Goal: Task Accomplishment & Management: Manage account settings

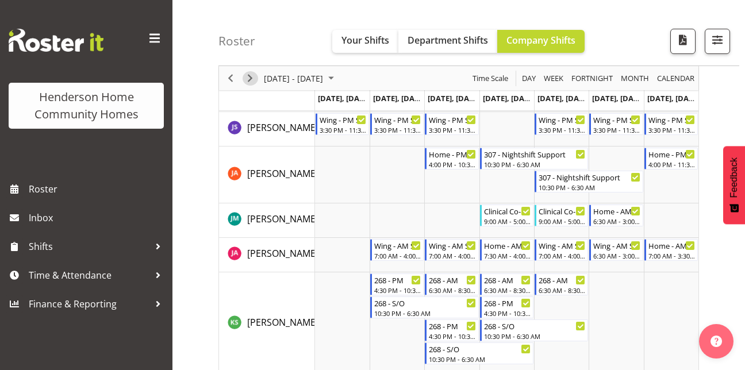
scroll to position [588, 0]
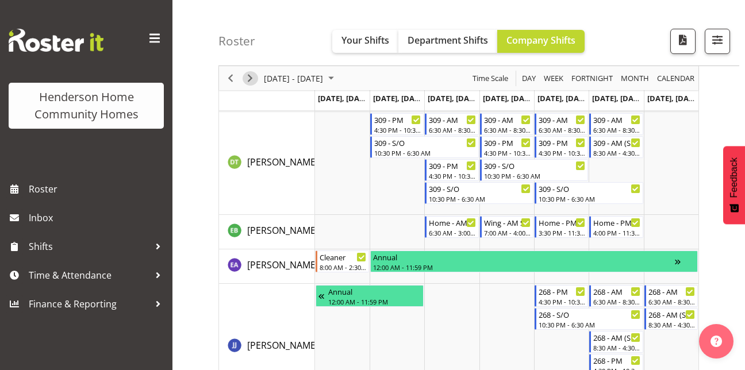
click at [254, 79] on span "Next" at bounding box center [250, 78] width 14 height 14
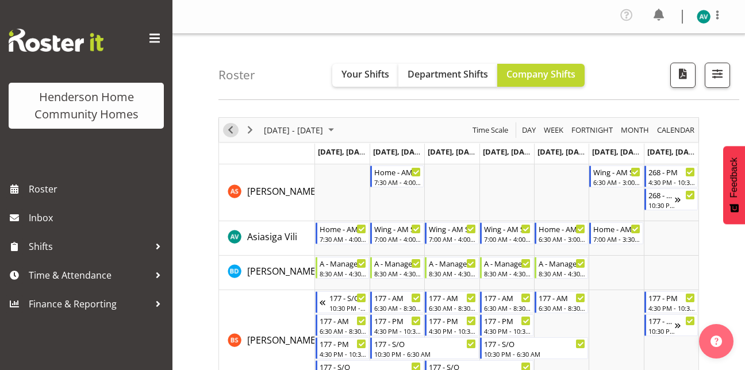
click at [231, 127] on span "Previous" at bounding box center [230, 130] width 14 height 14
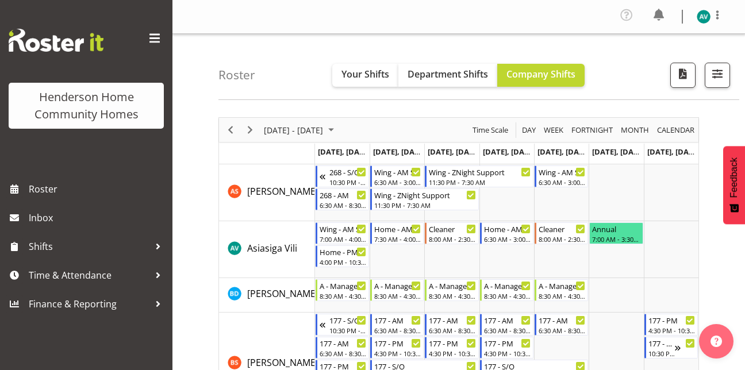
click at [233, 122] on div "Timeline Week of September 8, 2025" at bounding box center [231, 130] width 20 height 24
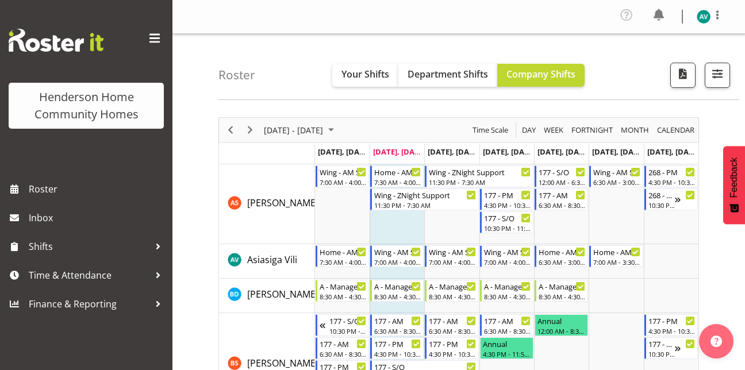
click at [241, 128] on div "Timeline Week of September 1, 2025" at bounding box center [250, 130] width 20 height 24
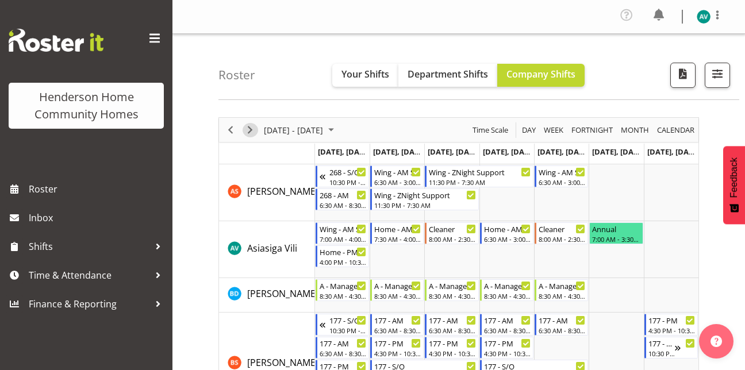
click at [248, 128] on span "Next" at bounding box center [250, 130] width 14 height 14
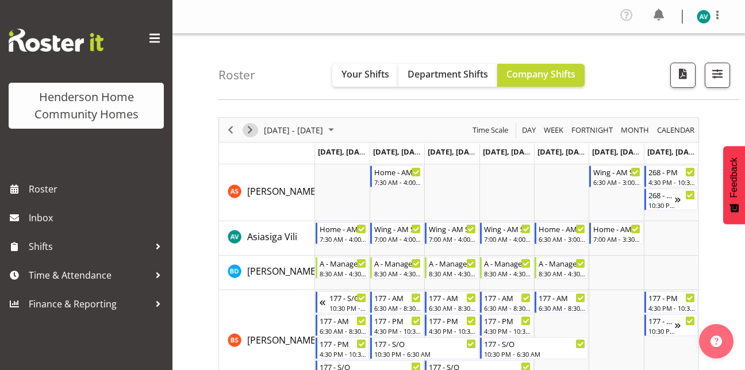
click at [249, 132] on span "Next" at bounding box center [250, 130] width 14 height 14
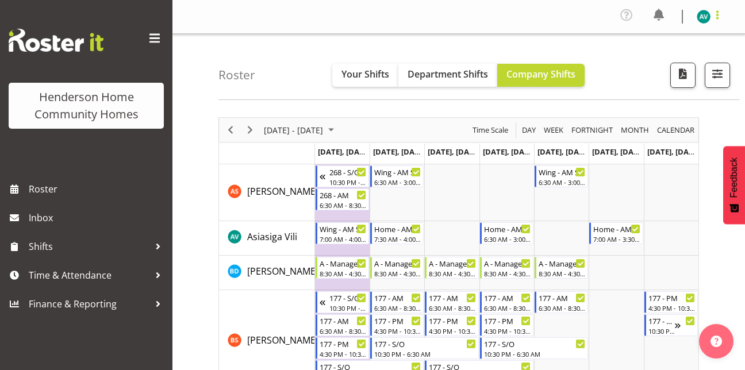
click at [712, 16] on span at bounding box center [717, 15] width 14 height 14
click at [658, 53] on link "Log Out" at bounding box center [669, 63] width 110 height 21
